Goal: Information Seeking & Learning: Find specific fact

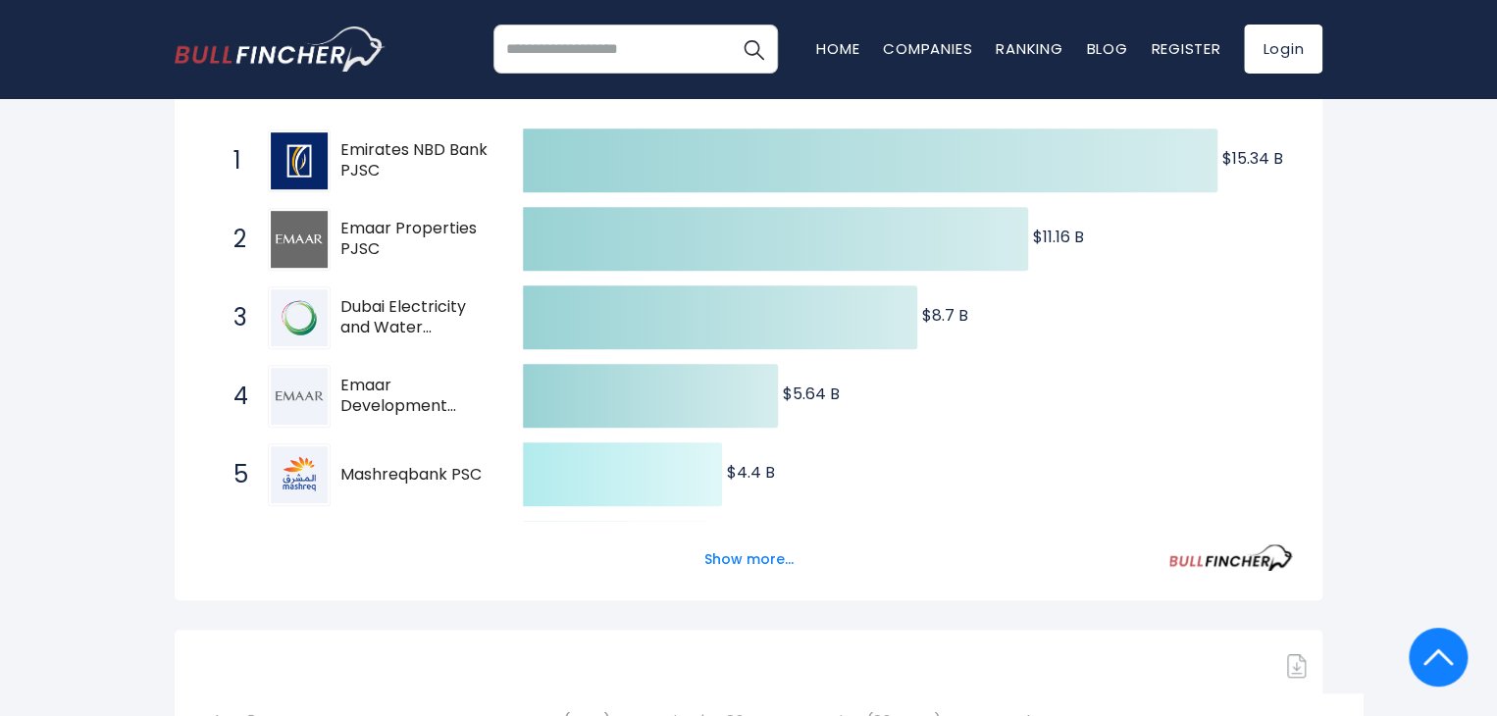
scroll to position [392, 0]
click at [756, 554] on button "Show more..." at bounding box center [749, 560] width 113 height 32
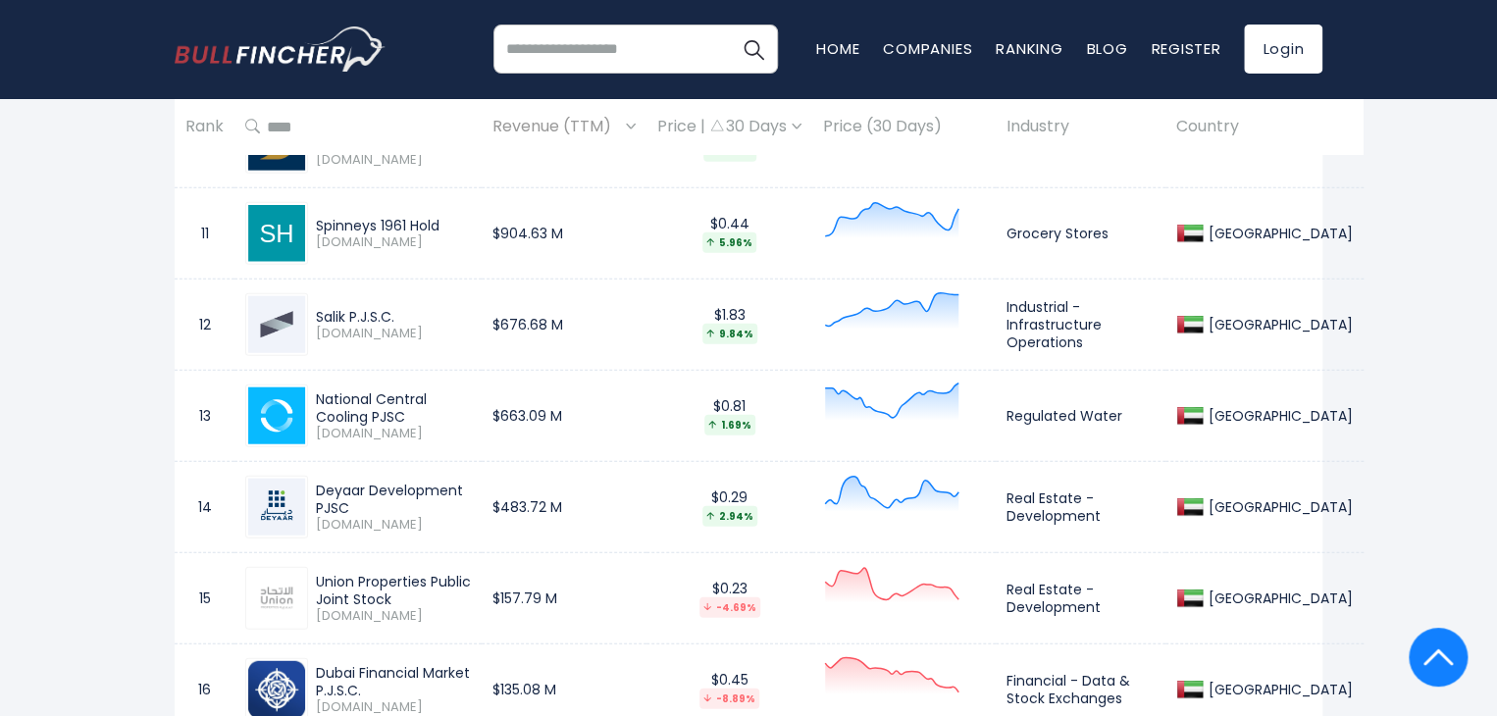
scroll to position [2158, 0]
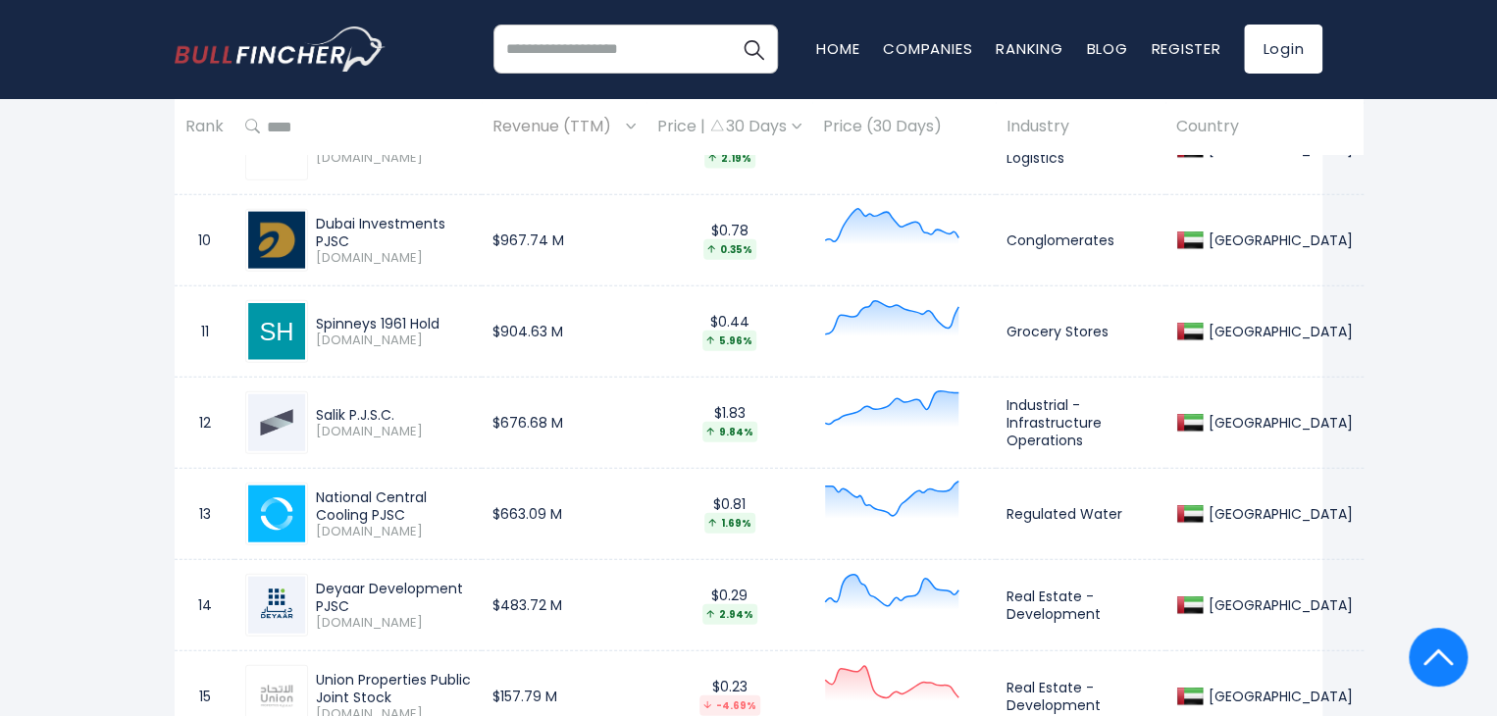
drag, startPoint x: 334, startPoint y: 527, endPoint x: 368, endPoint y: 523, distance: 34.6
click at [368, 524] on span "[DOMAIN_NAME]" at bounding box center [393, 532] width 155 height 17
click at [436, 511] on div "National Central Cooling PJSC" at bounding box center [393, 506] width 155 height 35
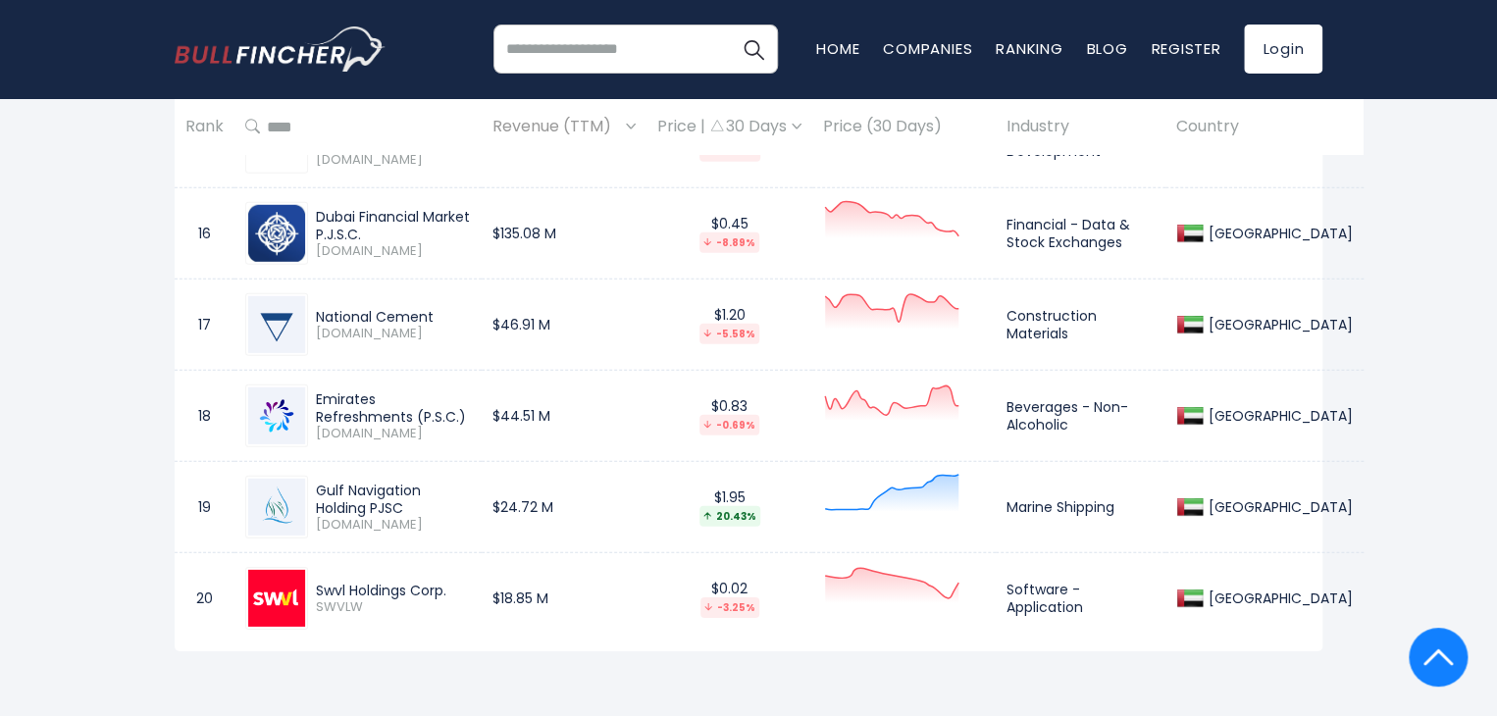
scroll to position [2747, 0]
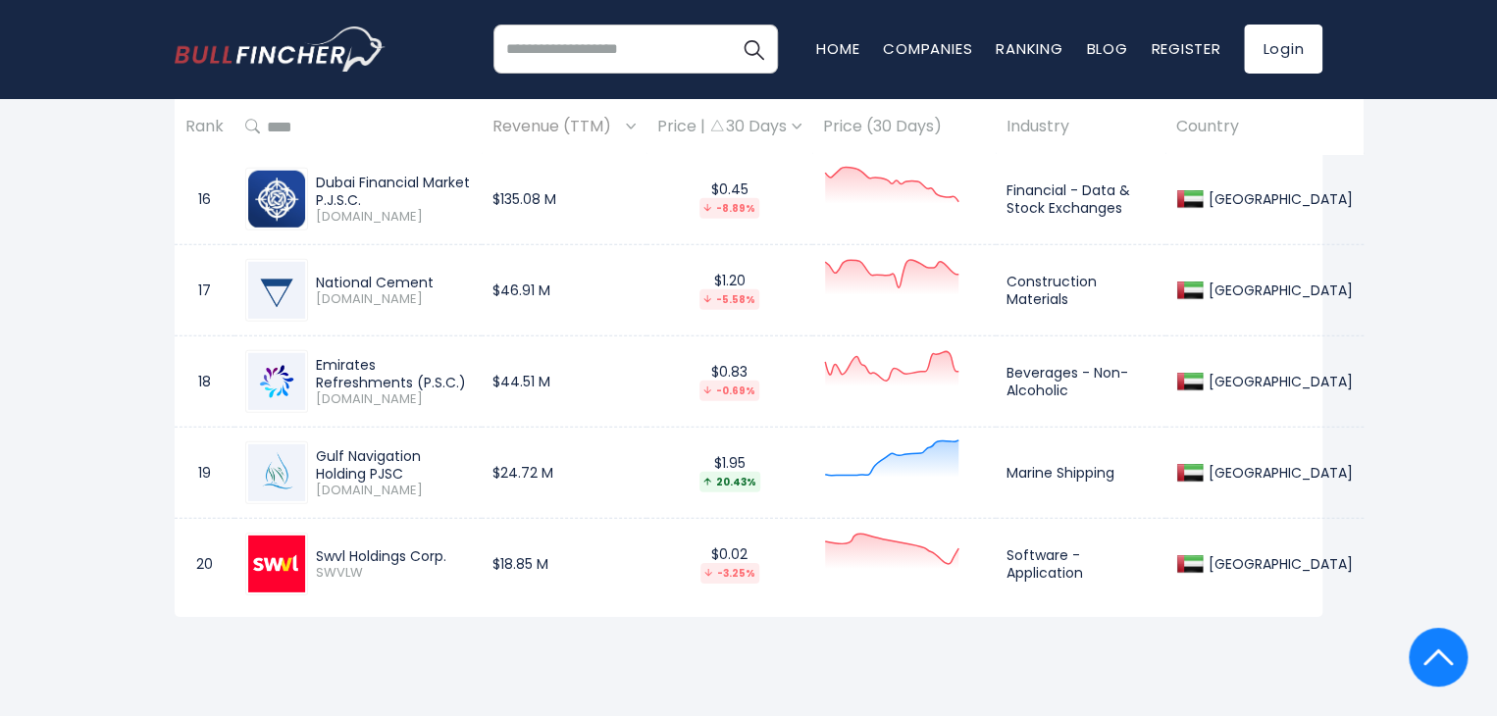
drag, startPoint x: 315, startPoint y: 347, endPoint x: 425, endPoint y: 368, distance: 111.8
click at [425, 368] on div "Emirates Refreshments (P.S.C.)" at bounding box center [393, 373] width 155 height 35
click at [424, 368] on div "Emirates Refreshments (P.S.C.)" at bounding box center [393, 373] width 155 height 35
click at [413, 364] on div "Emirates Refreshments (P.S.C.)" at bounding box center [393, 373] width 155 height 35
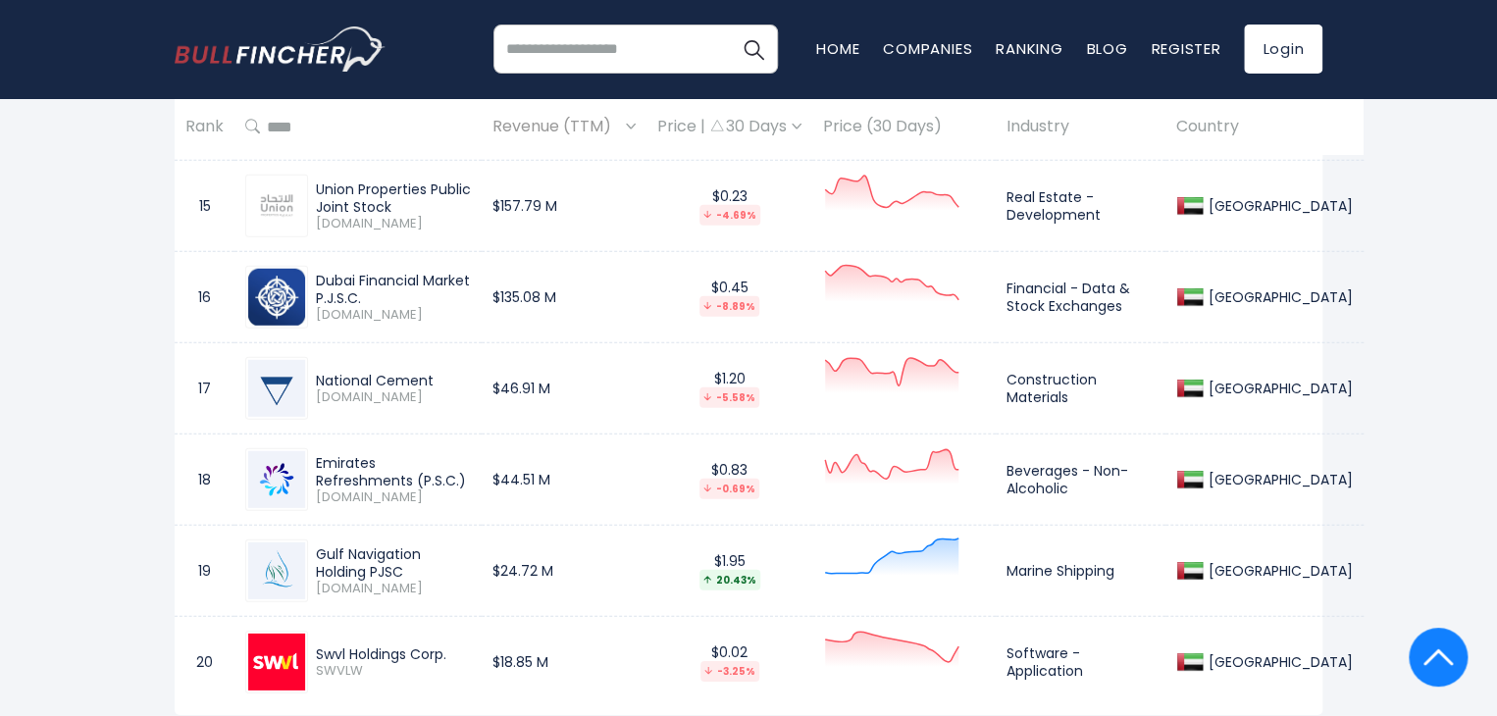
scroll to position [2551, 0]
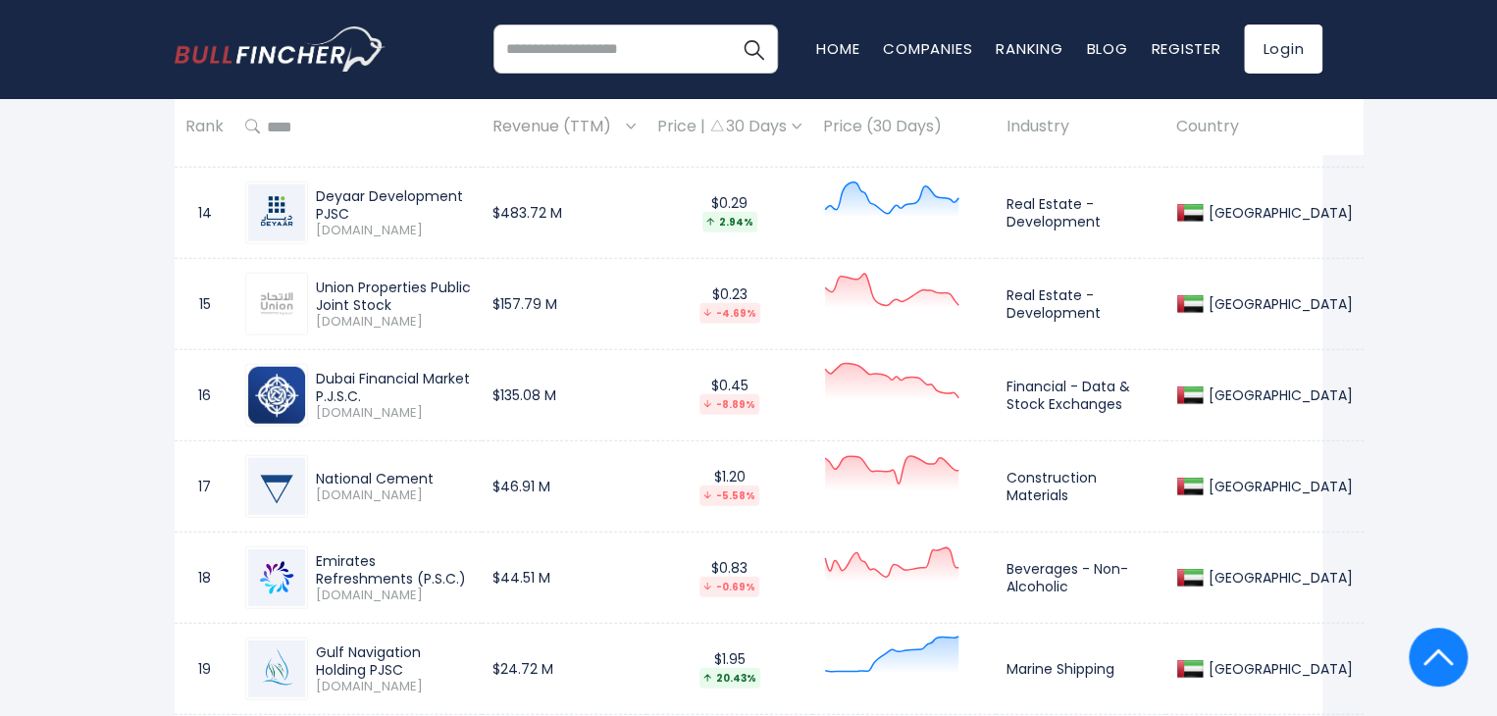
drag, startPoint x: 316, startPoint y: 280, endPoint x: 432, endPoint y: 292, distance: 116.5
click at [432, 292] on div "Union Properties Public Joint Stock" at bounding box center [393, 296] width 155 height 35
copy div "Union Properties Public Joint Stock"
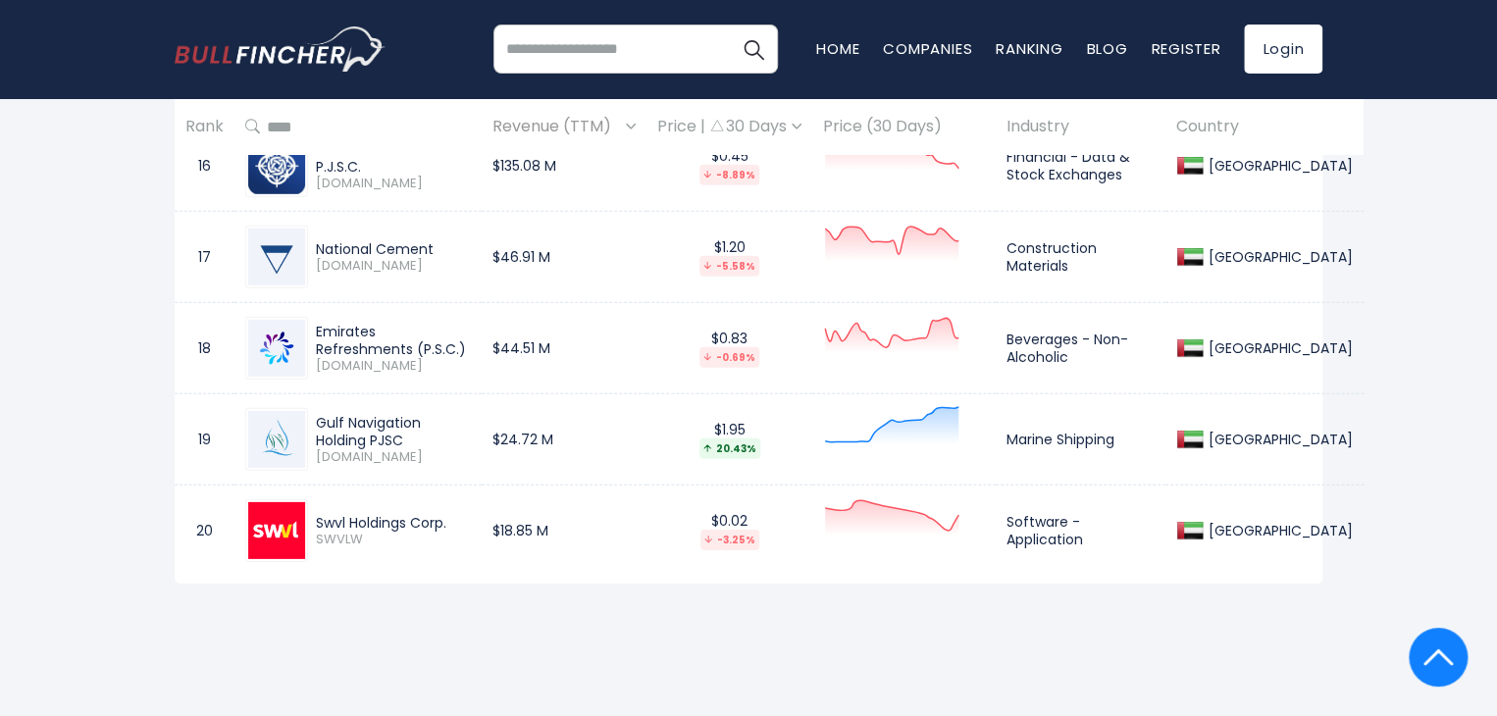
scroll to position [2747, 0]
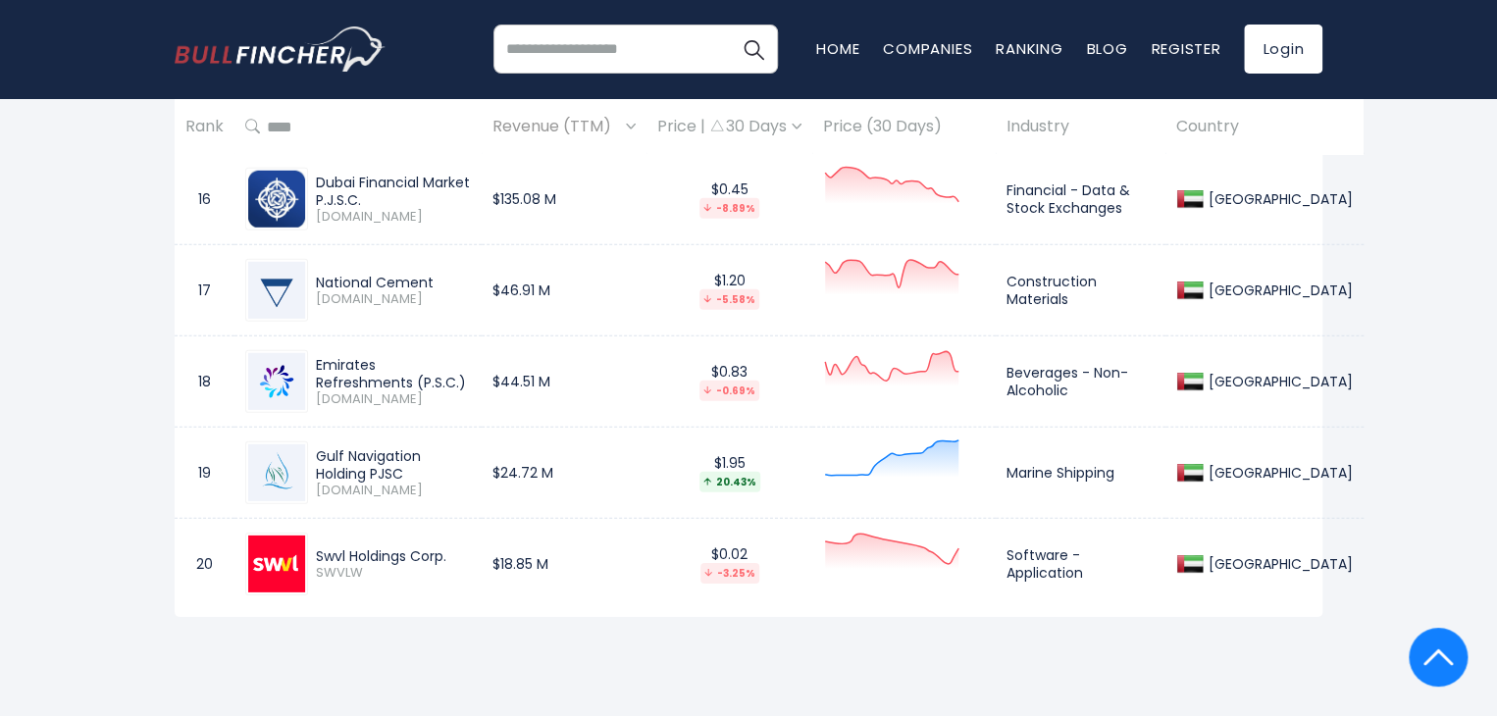
drag, startPoint x: 314, startPoint y: 354, endPoint x: 432, endPoint y: 370, distance: 118.8
click at [432, 370] on div "Emirates Refreshments (P.S.C.) [DOMAIN_NAME]" at bounding box center [389, 382] width 163 height 52
copy div "Emirates Refreshments"
drag, startPoint x: 315, startPoint y: 444, endPoint x: 421, endPoint y: 466, distance: 108.1
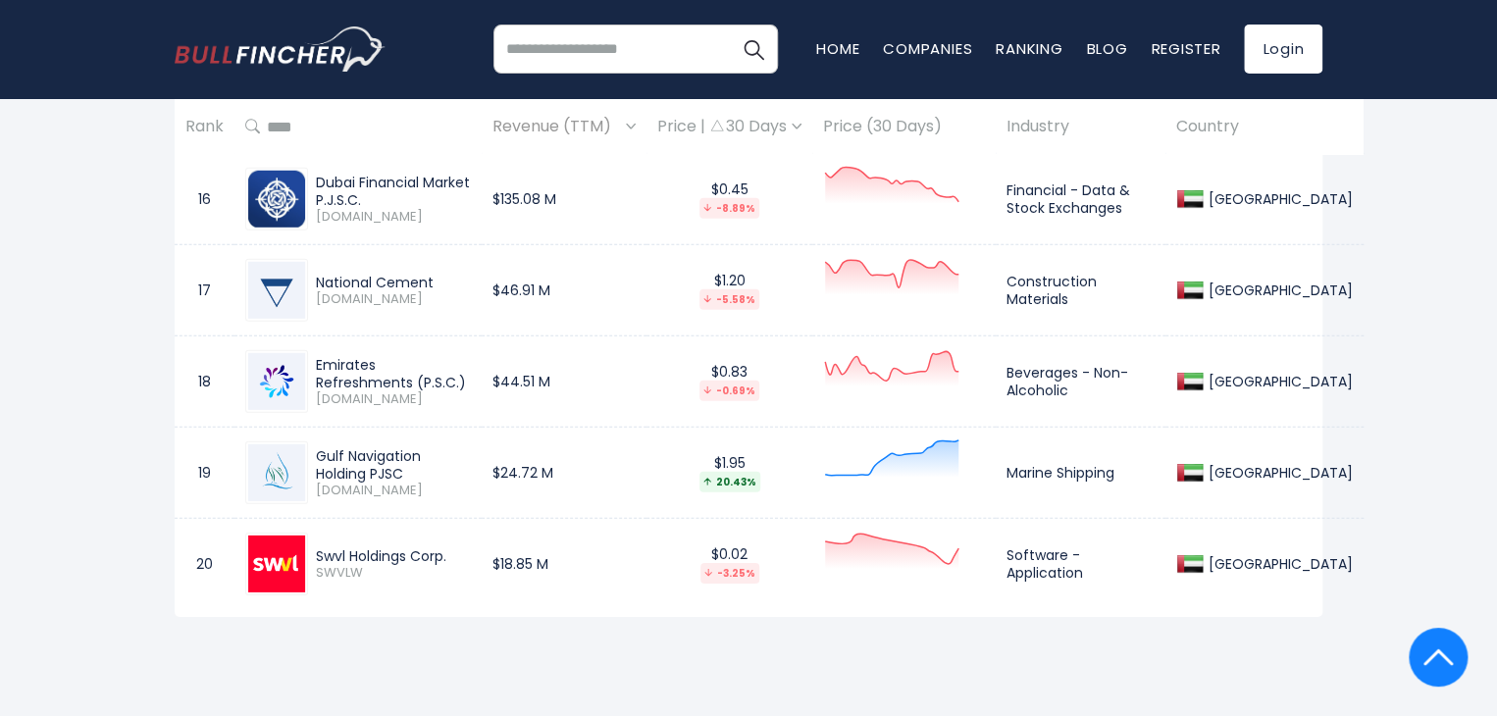
click at [421, 466] on div "Gulf Navigation Holding PJSC" at bounding box center [393, 464] width 155 height 35
copy div "Gulf Navigation Holding PJSC"
click at [430, 485] on span "[DOMAIN_NAME]" at bounding box center [393, 491] width 155 height 17
